Goal: Information Seeking & Learning: Learn about a topic

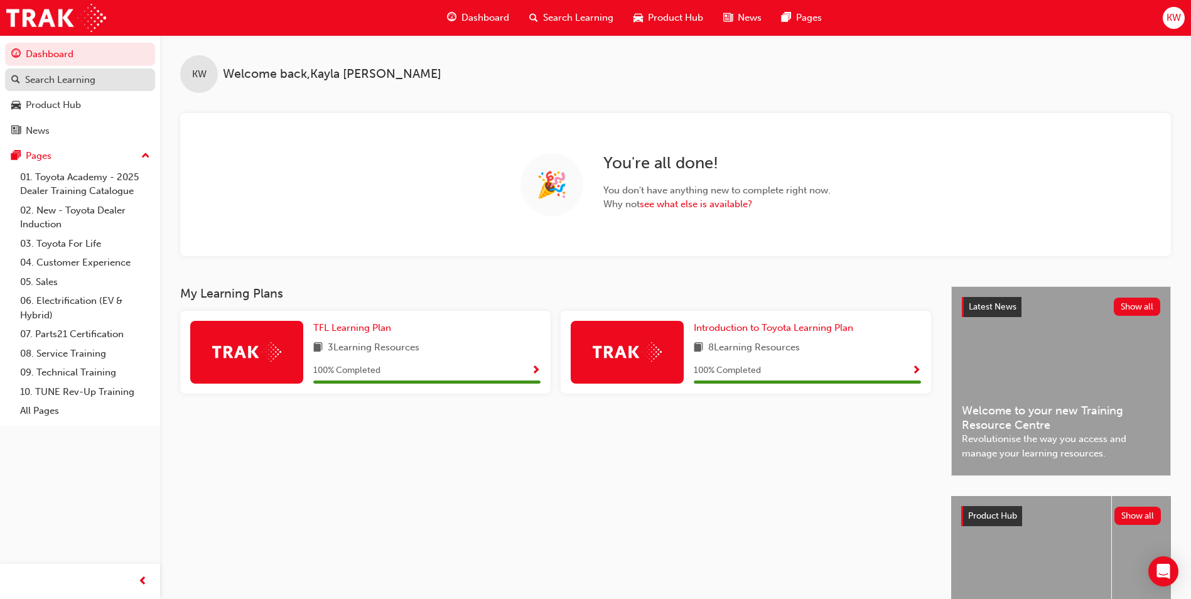
click at [72, 83] on div "Search Learning" at bounding box center [60, 80] width 70 height 14
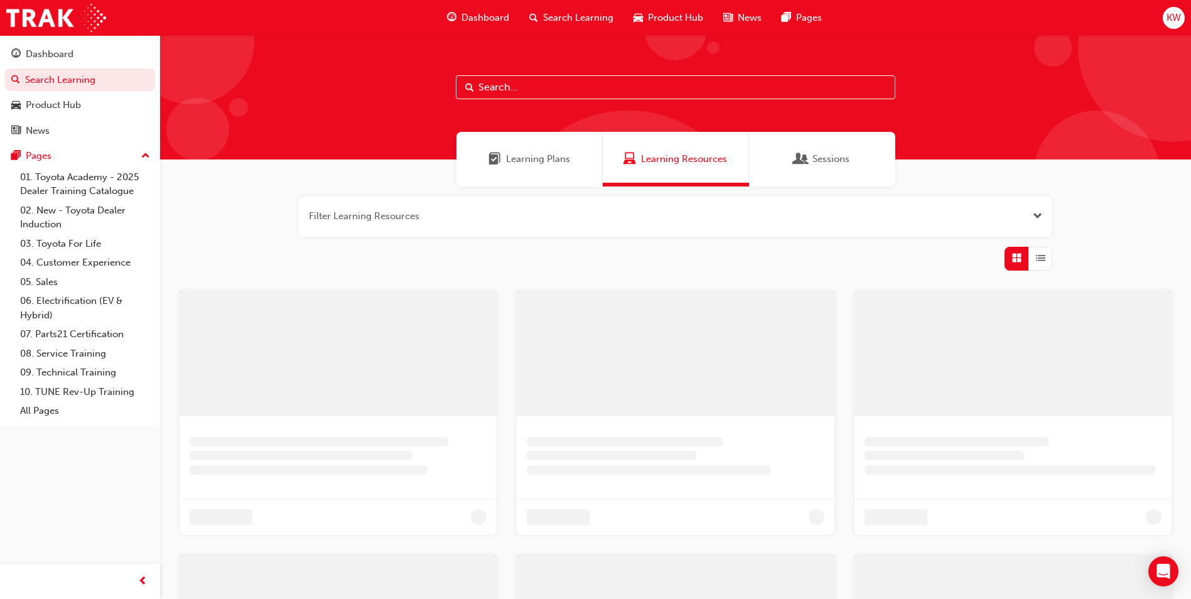
click at [580, 99] on input "text" at bounding box center [675, 87] width 439 height 24
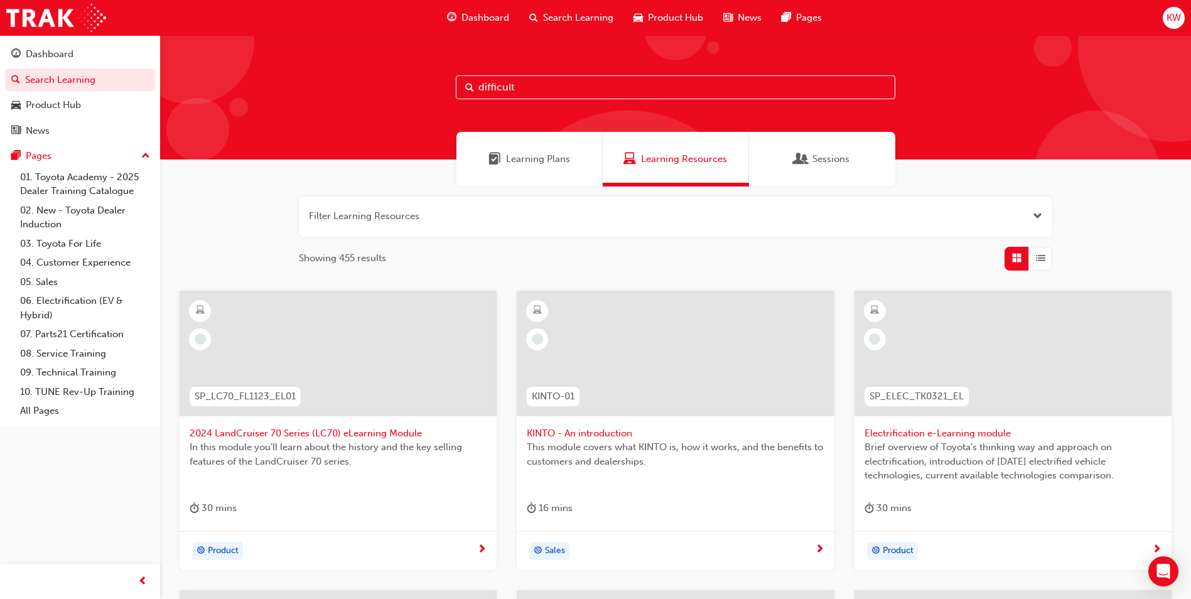
type input "difficult"
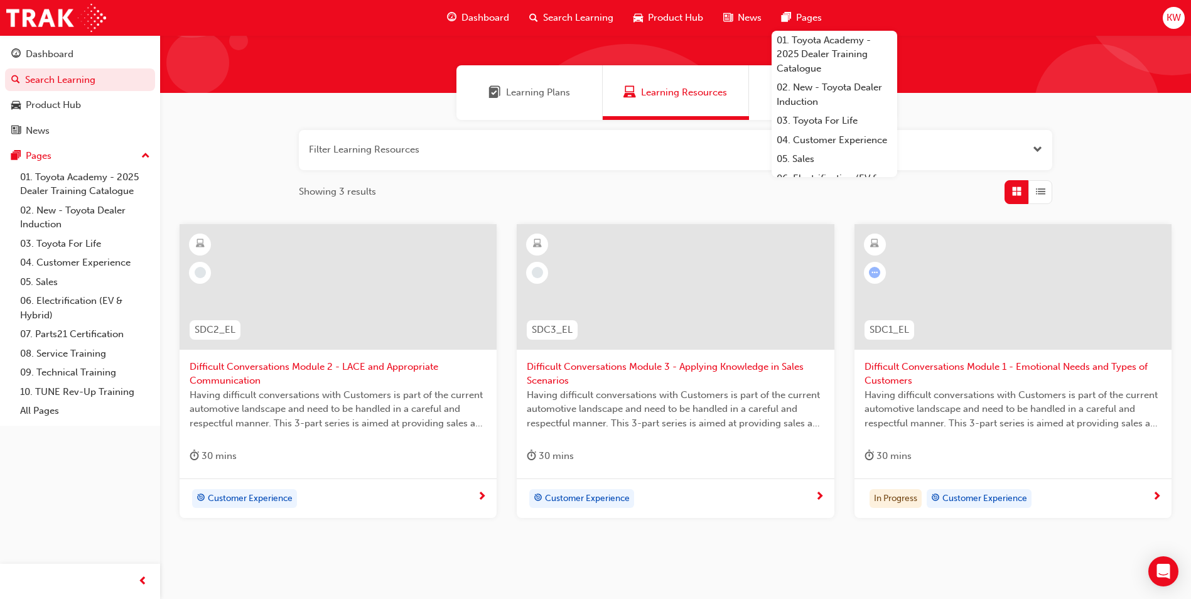
scroll to position [107, 0]
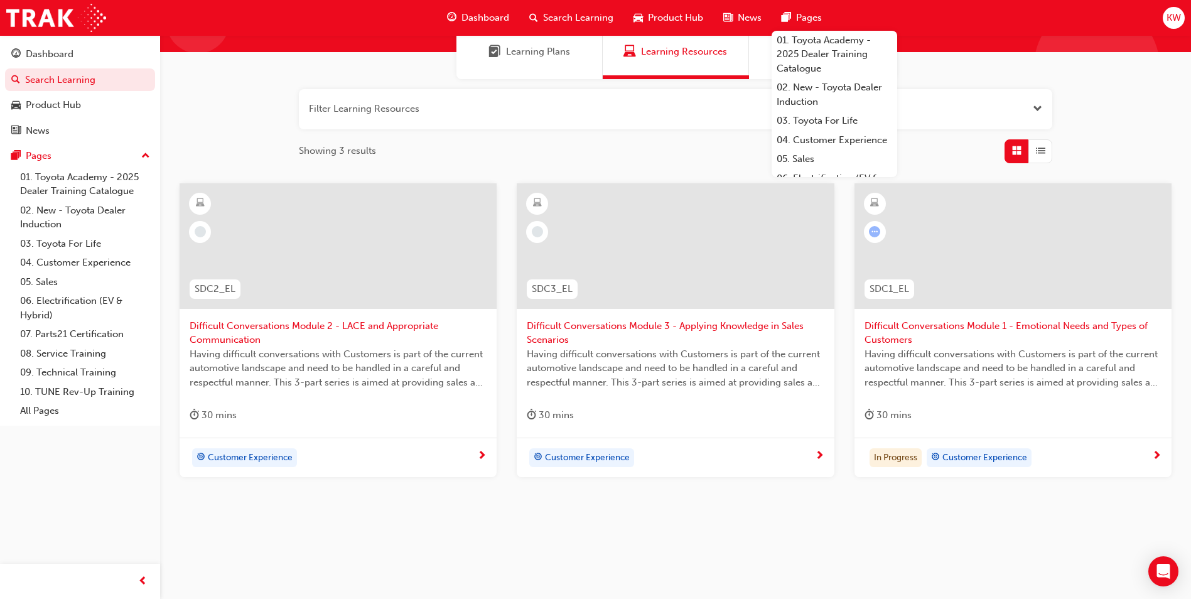
click at [1050, 332] on span "Difficult Conversations Module 1 - Emotional Needs and Types of Customers" at bounding box center [1012, 333] width 297 height 28
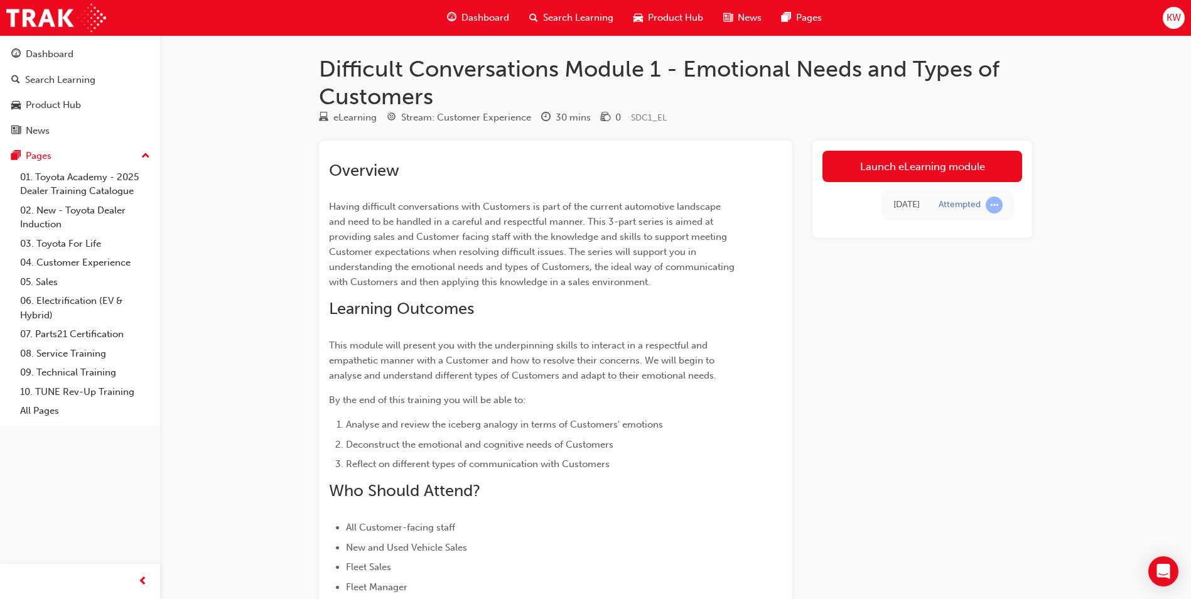
click at [935, 401] on div "Launch eLearning module [DATE] Attempted" at bounding box center [922, 412] width 220 height 543
click at [919, 174] on link "Launch eLearning module" at bounding box center [922, 166] width 200 height 31
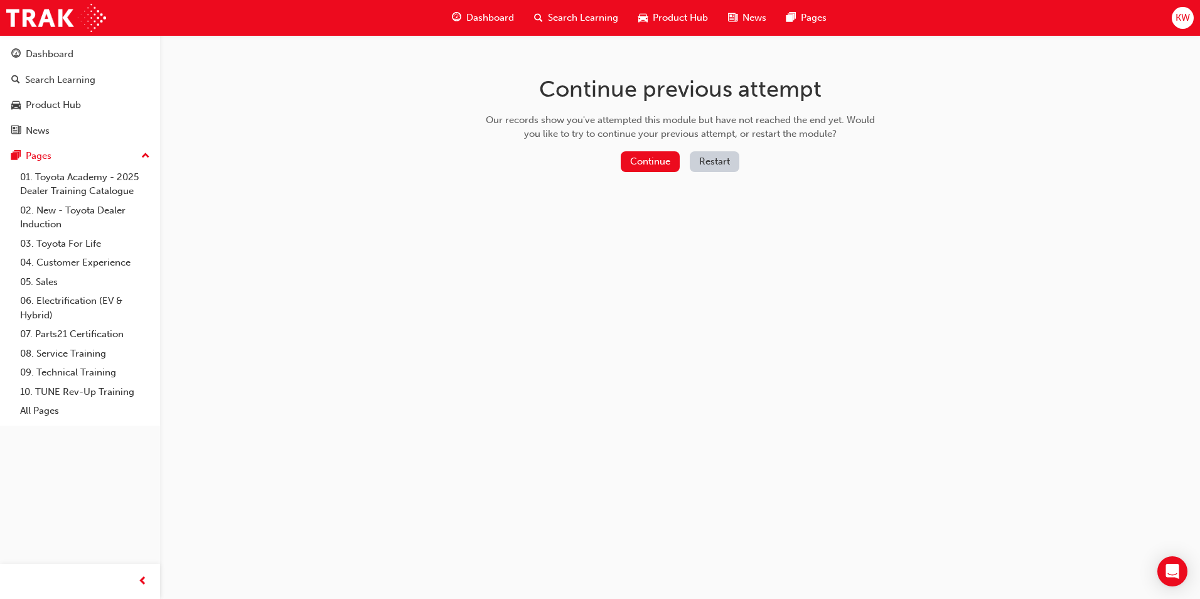
click at [724, 165] on button "Restart" at bounding box center [715, 161] width 50 height 21
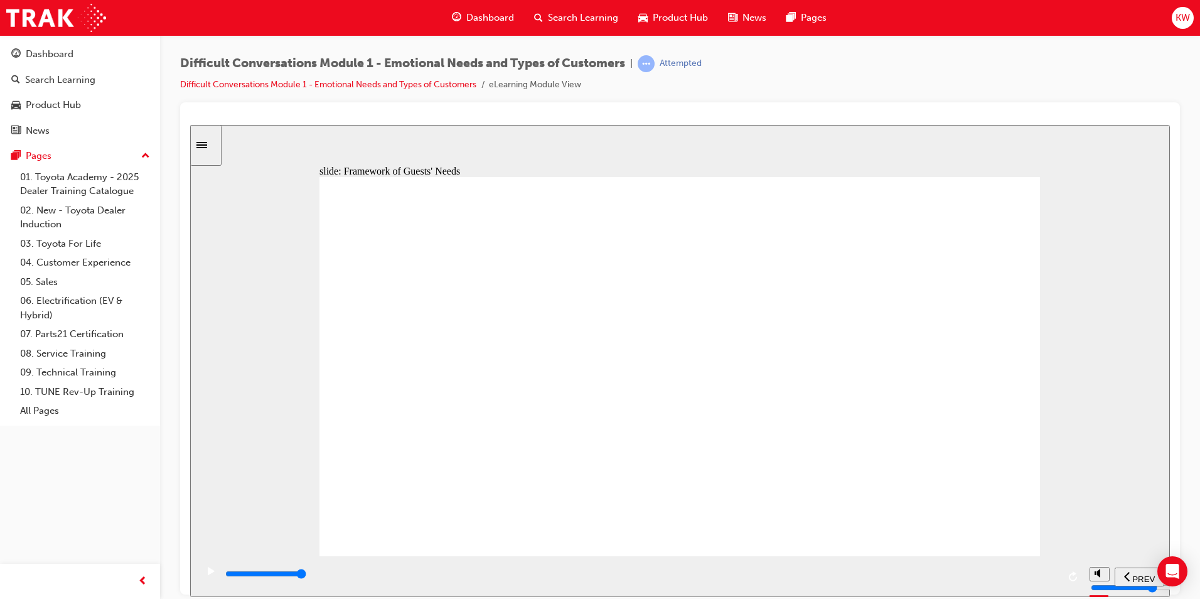
type input "22300"
click at [201, 574] on div "play/pause" at bounding box center [210, 576] width 21 height 21
